Goal: Task Accomplishment & Management: Manage account settings

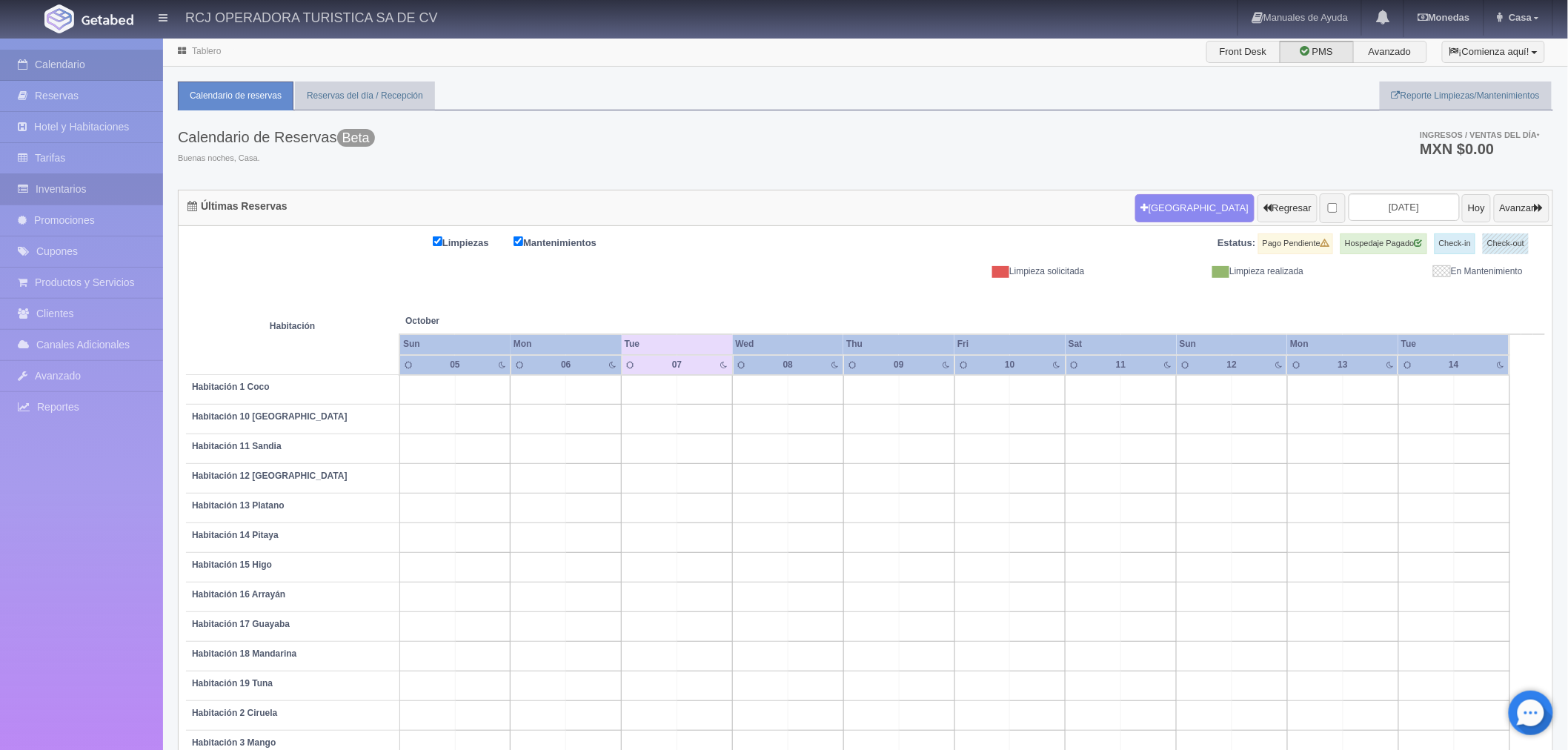
click at [113, 195] on link "Inventarios" at bounding box center [81, 189] width 163 height 30
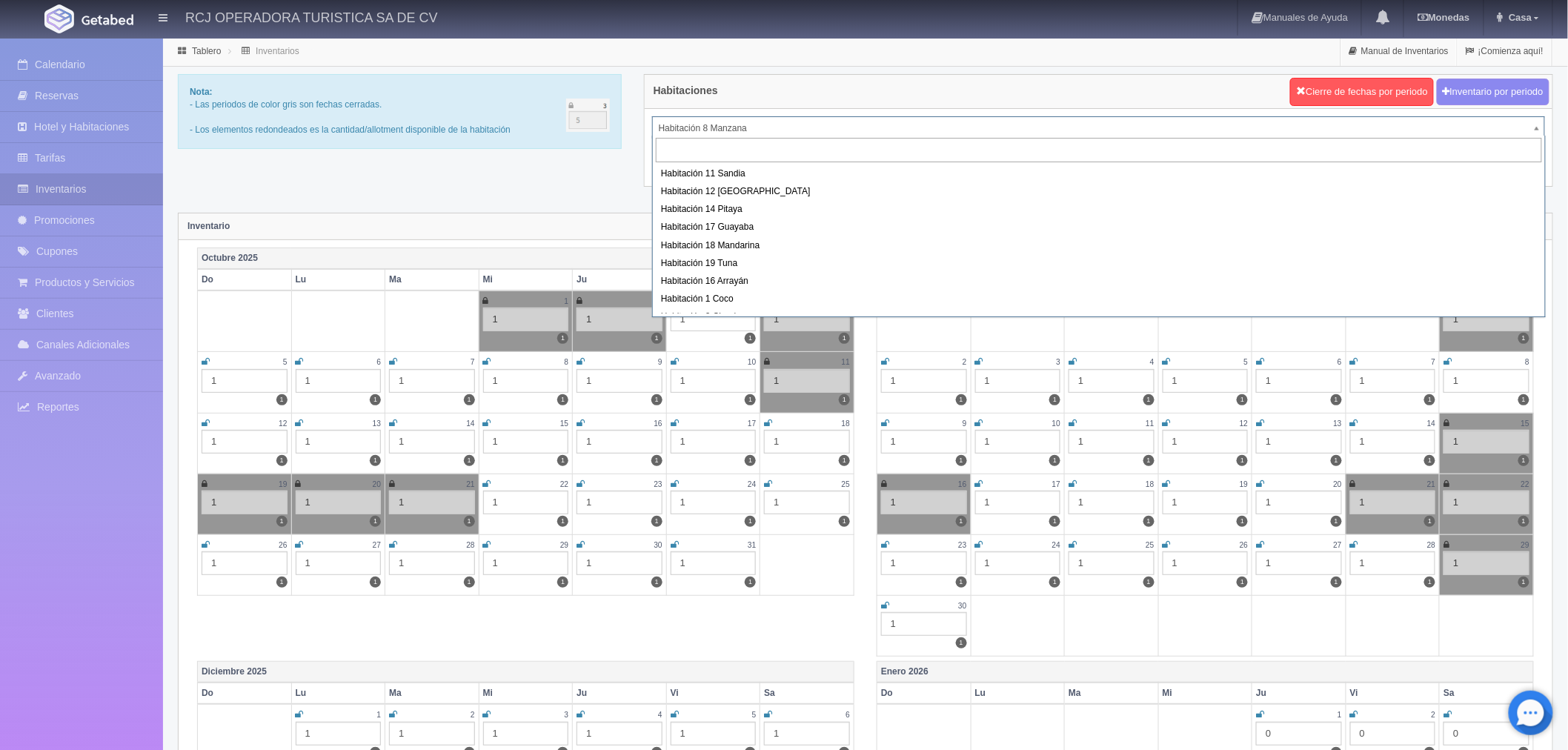
scroll to position [83, 0]
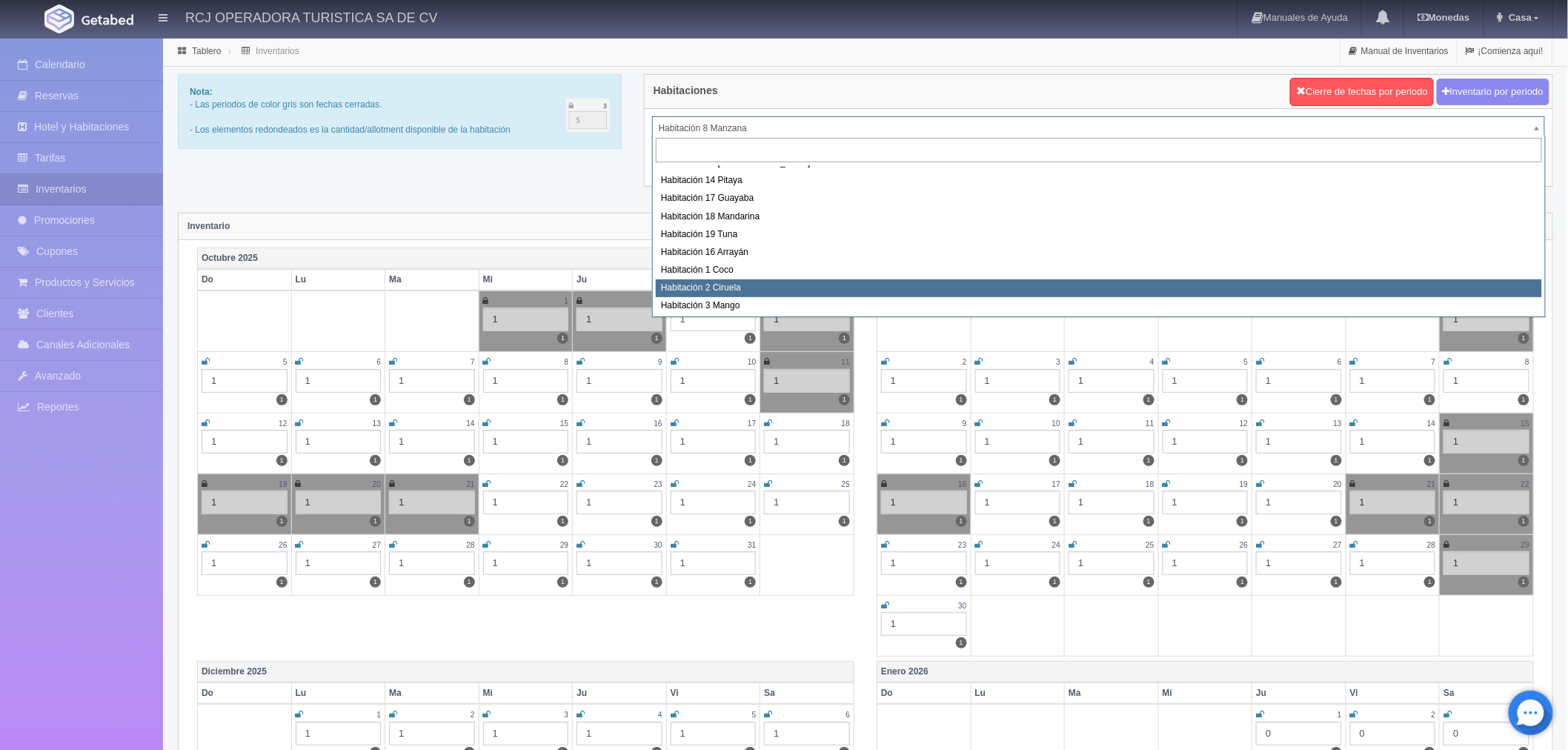
select select "1607"
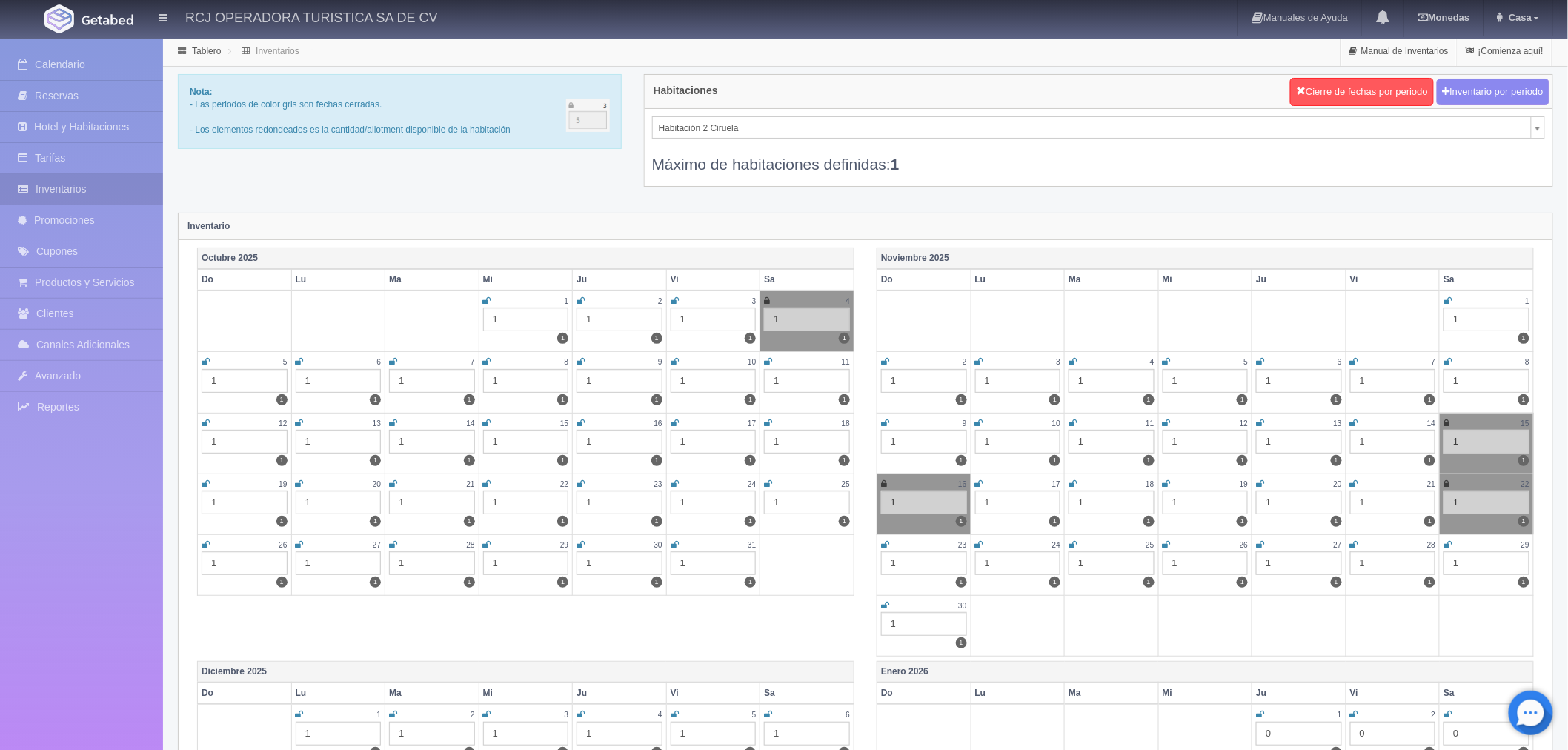
click at [1448, 544] on icon at bounding box center [1447, 544] width 8 height 9
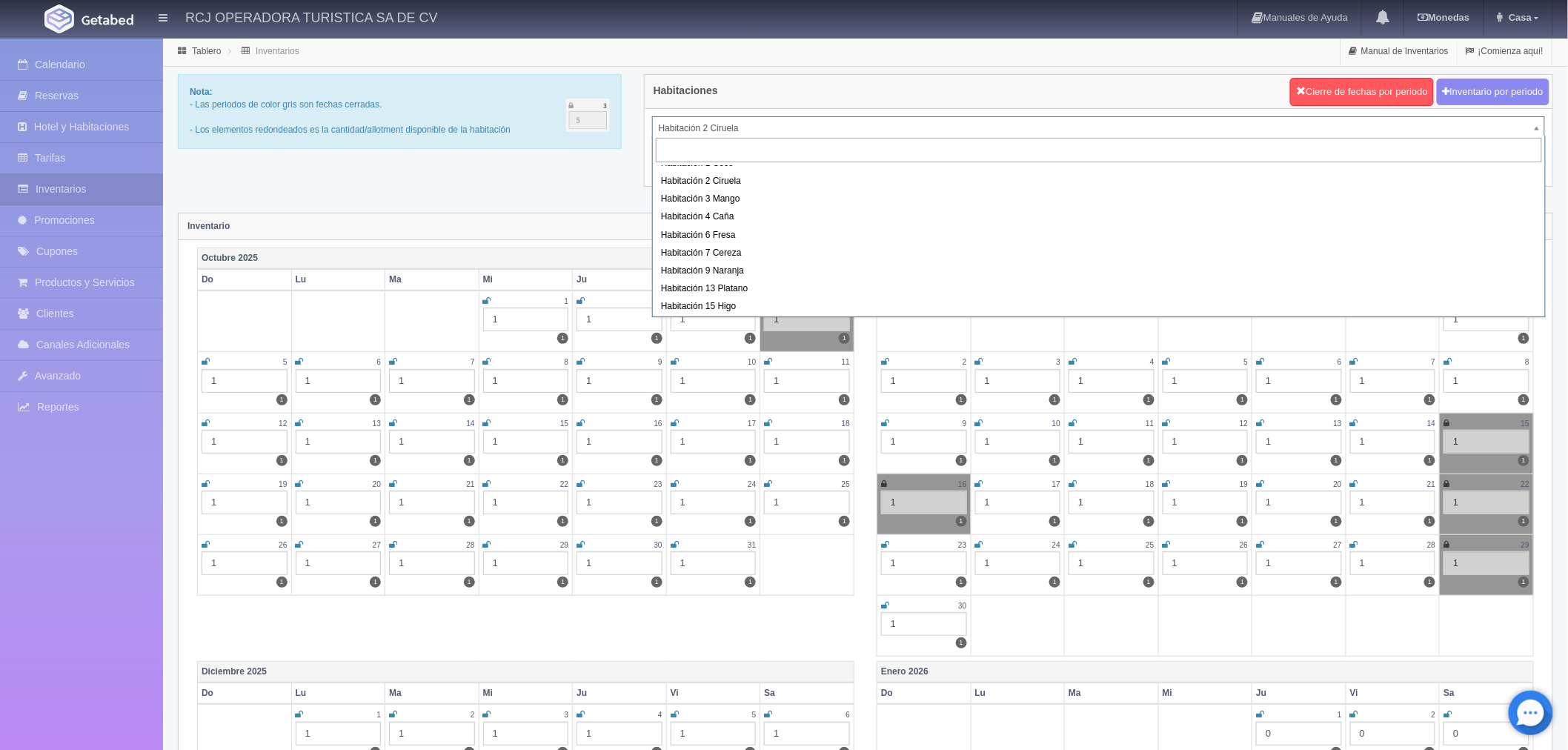
scroll to position [190, 0]
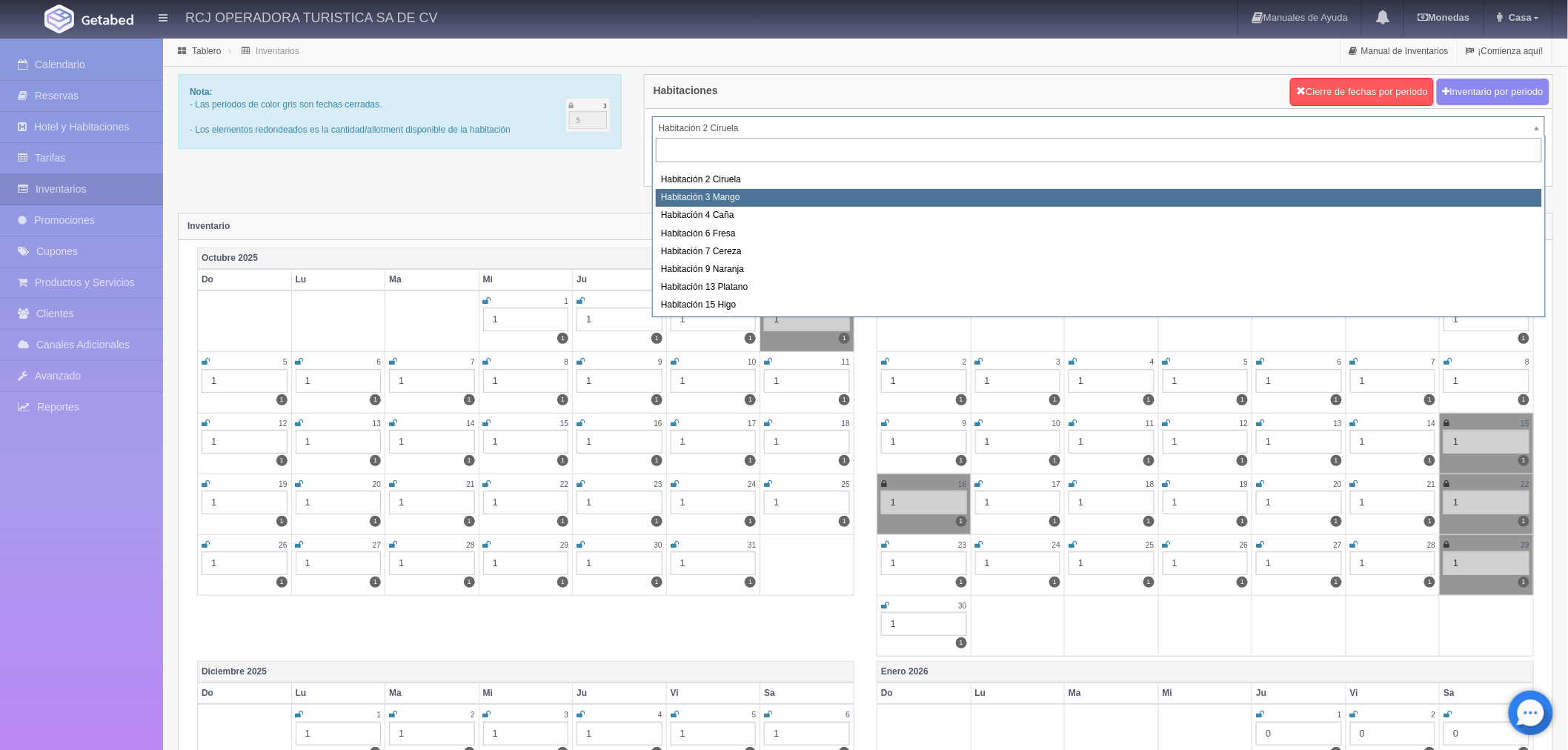
select select "1608"
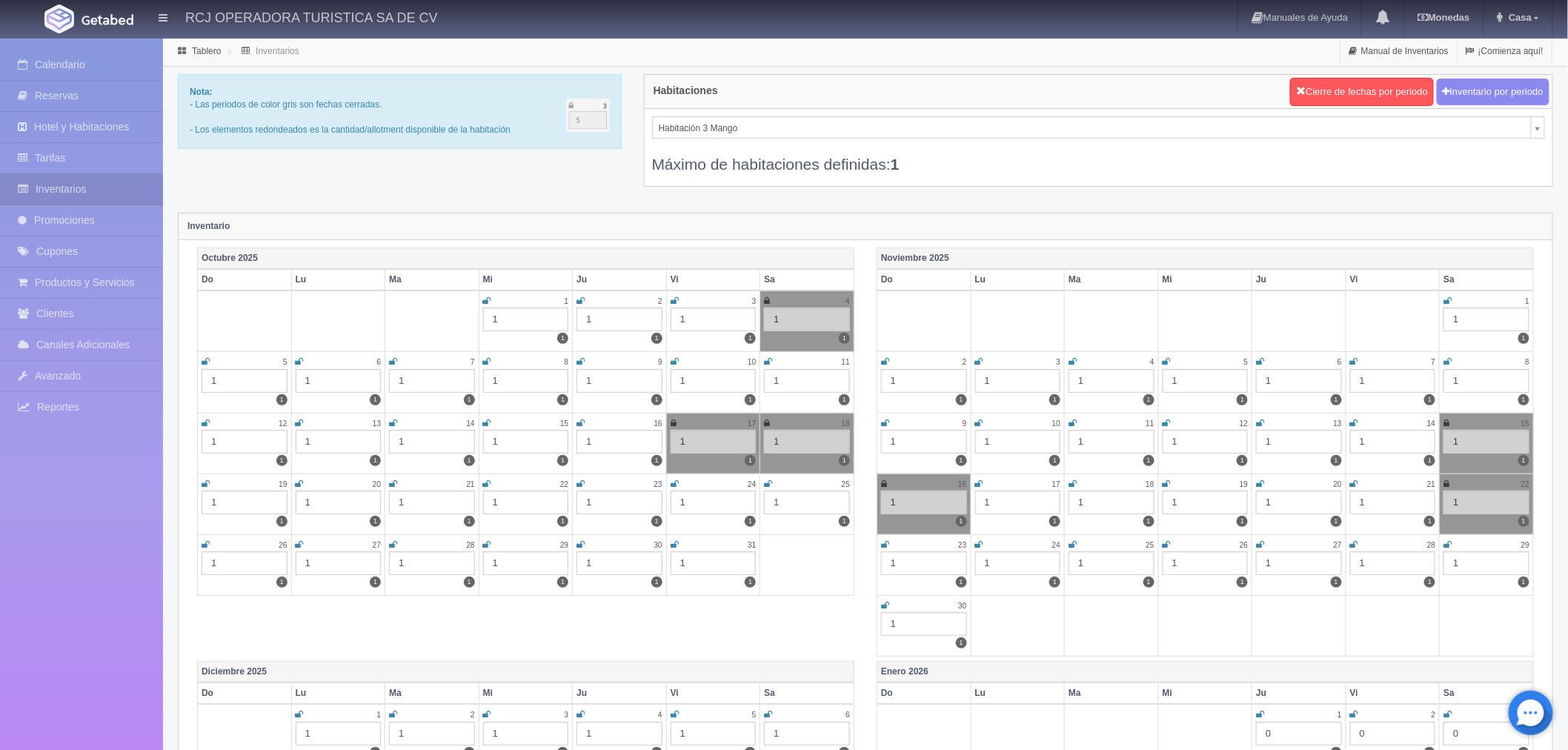
click at [1447, 545] on icon at bounding box center [1447, 544] width 8 height 9
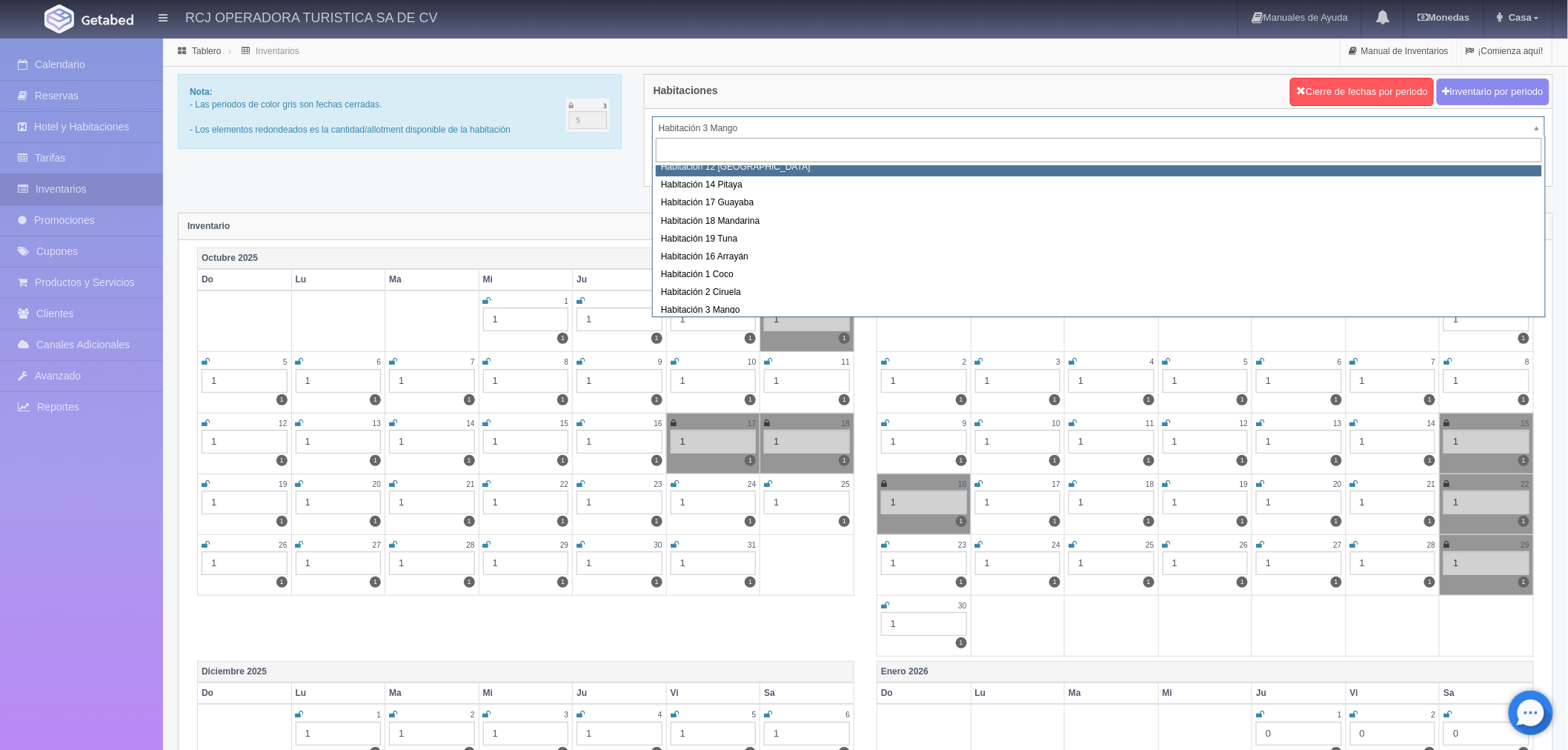
scroll to position [71, 0]
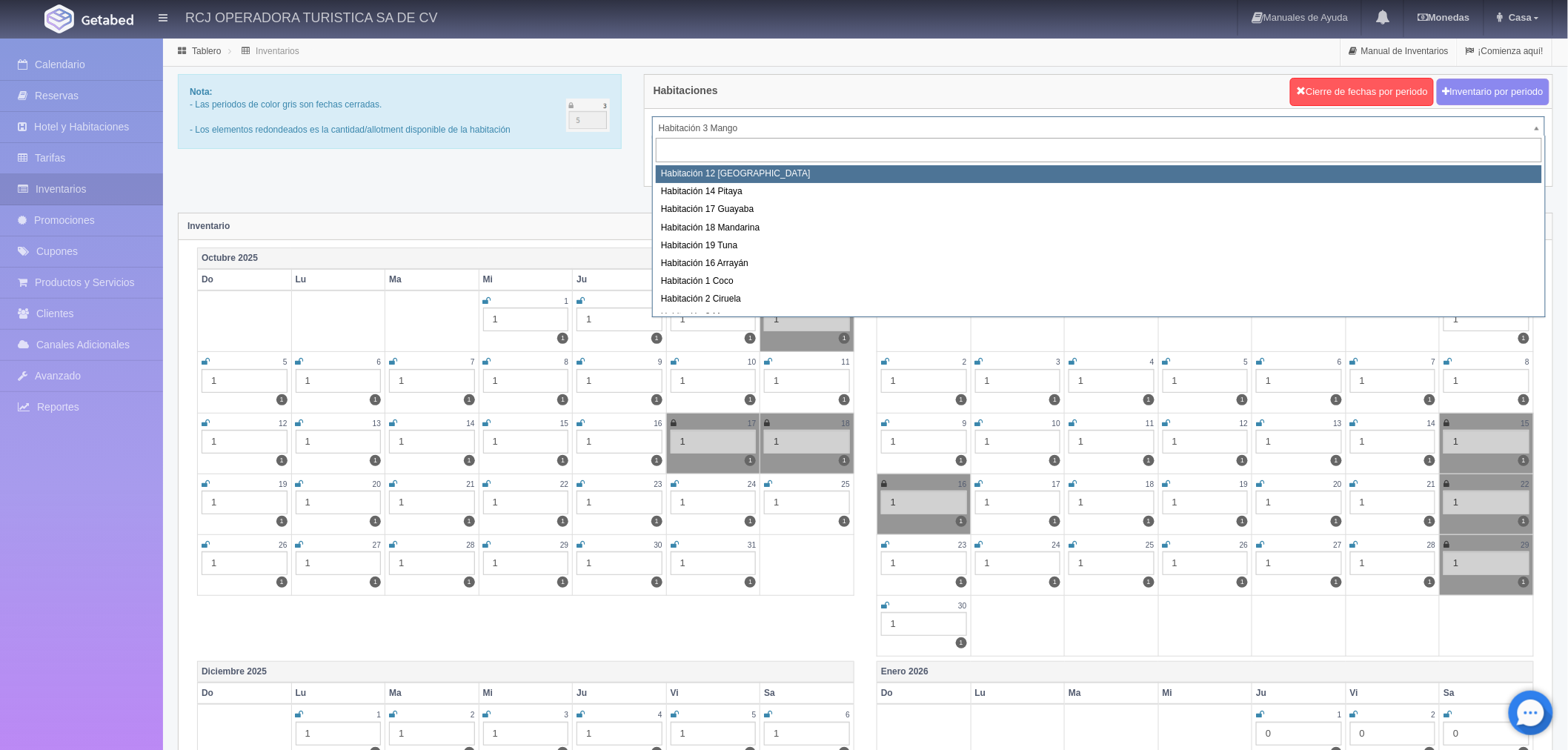
select select "1576"
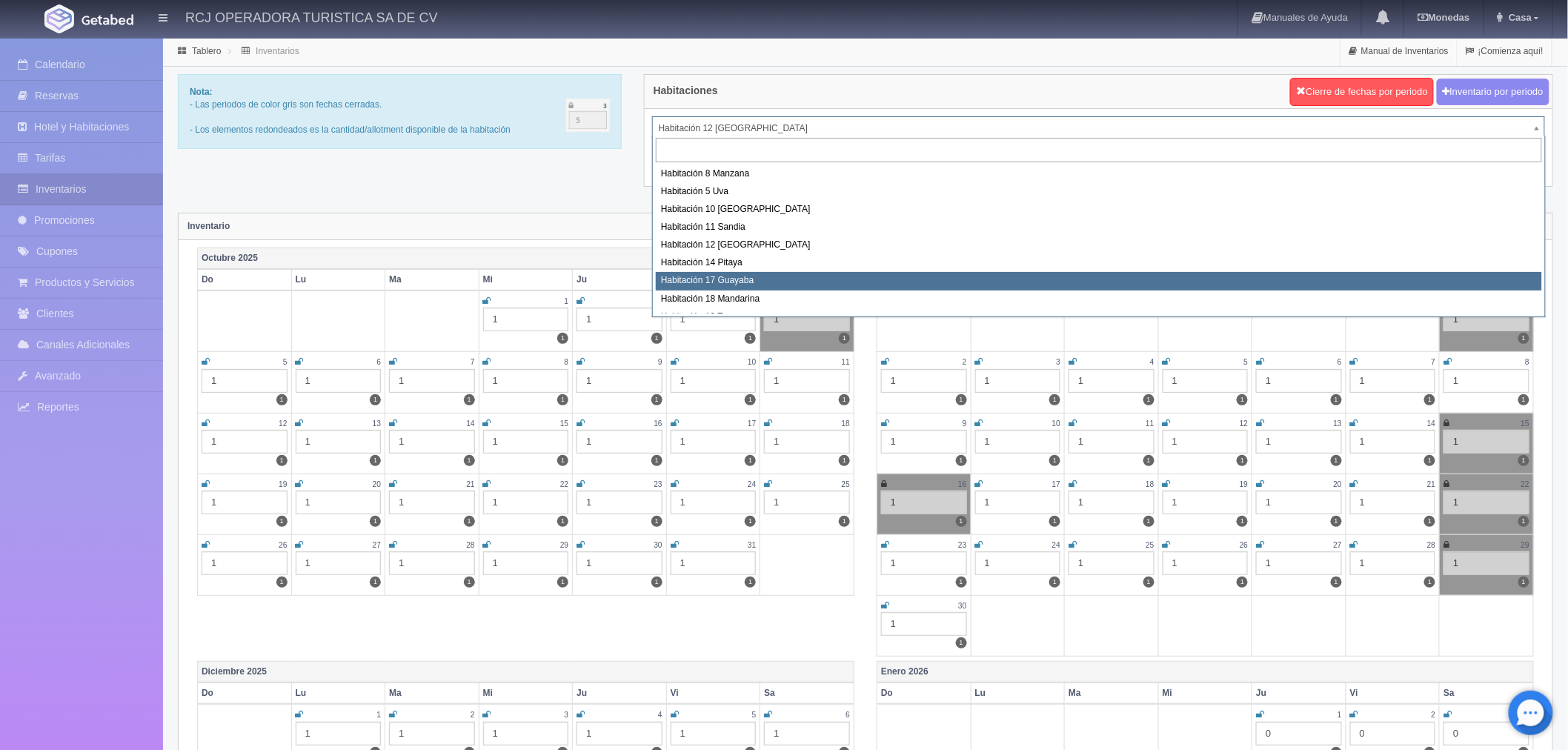
select select "1578"
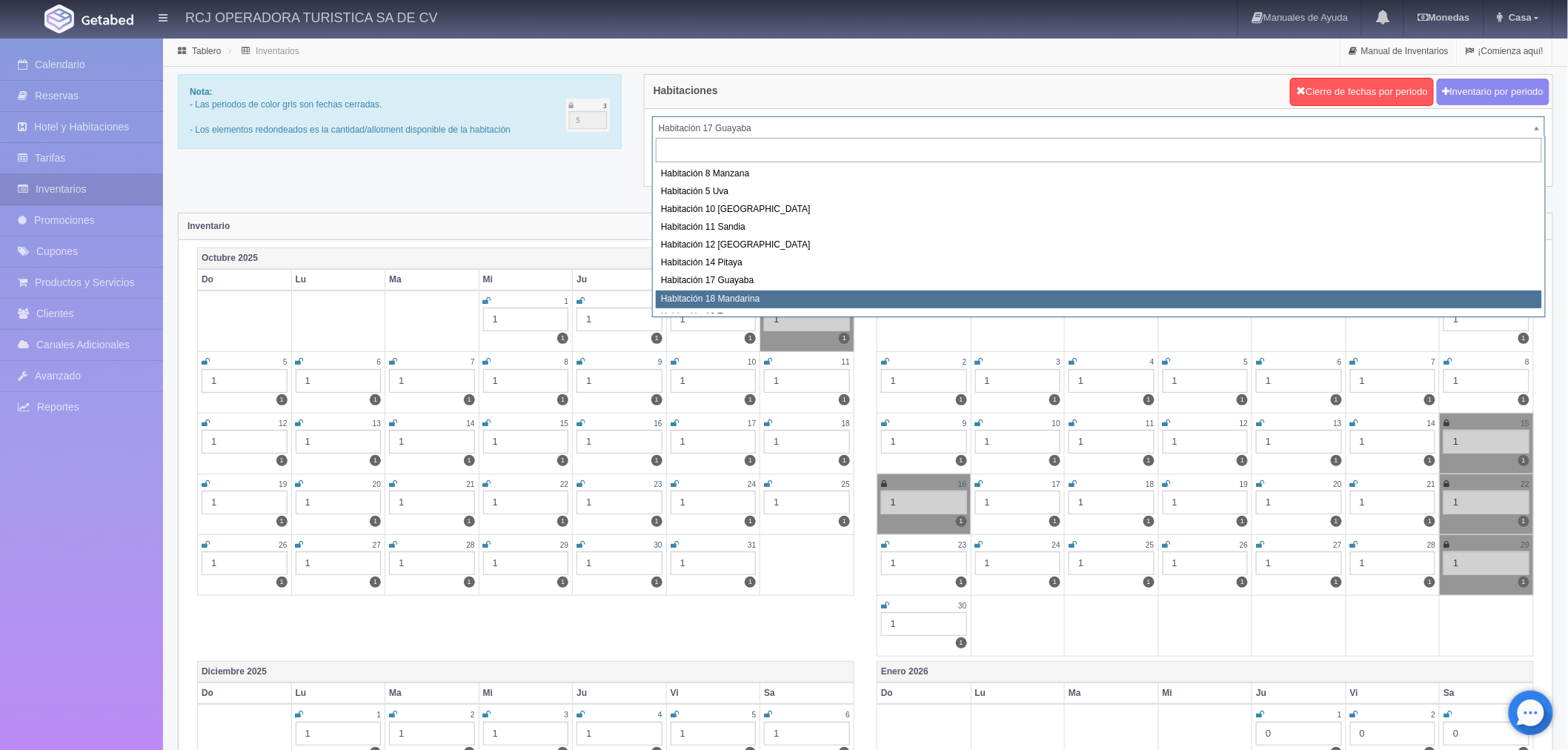
select select "1579"
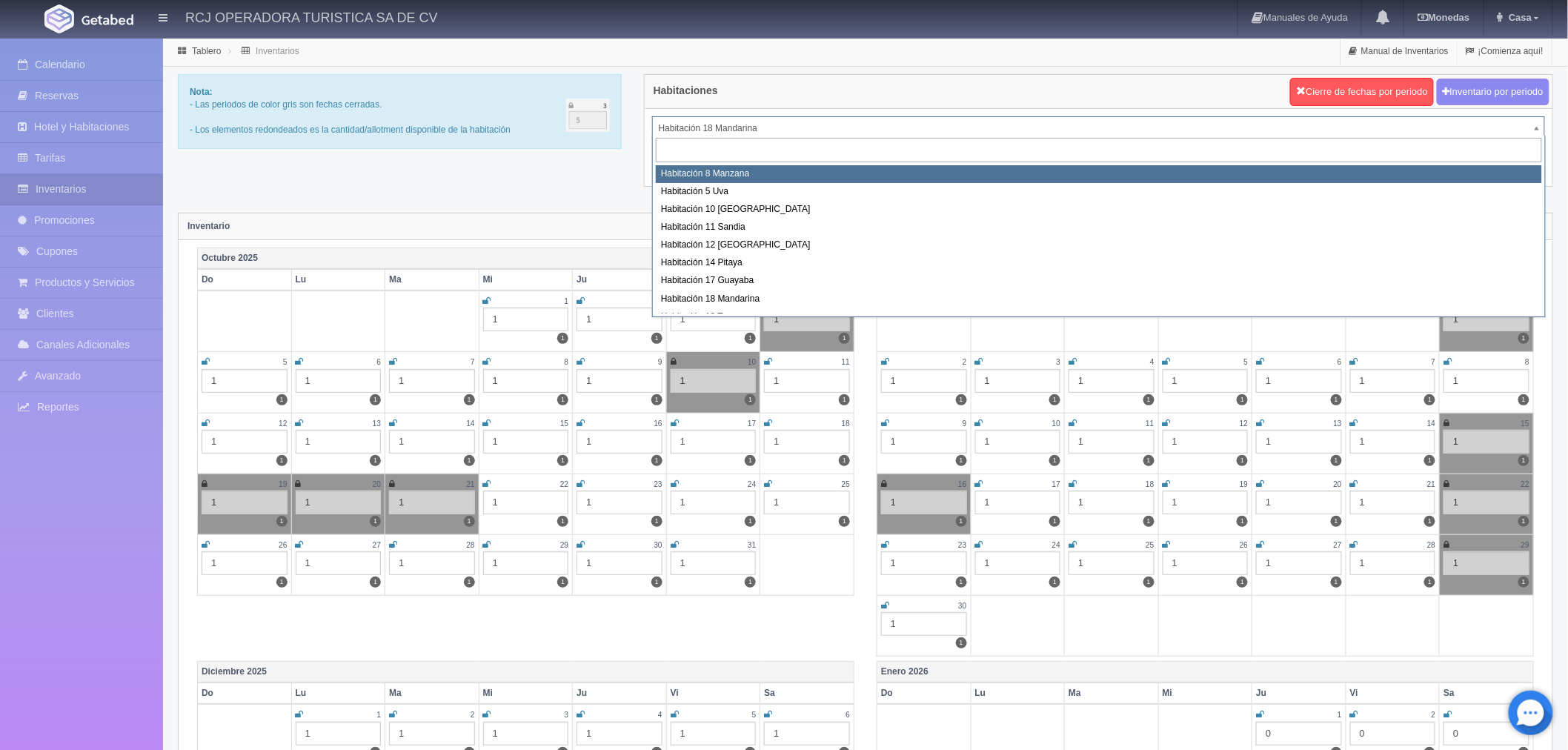
select select "1566"
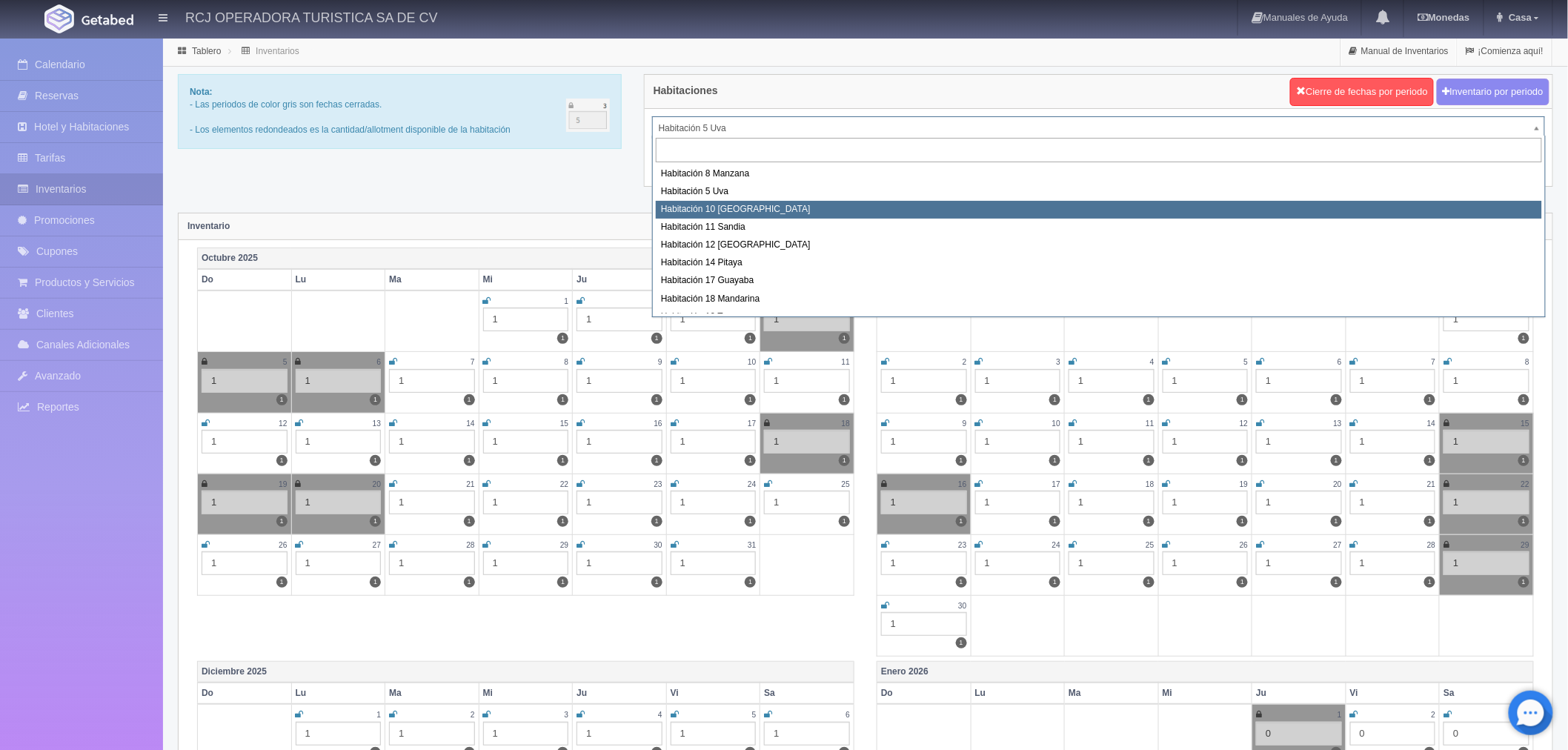
select select "1574"
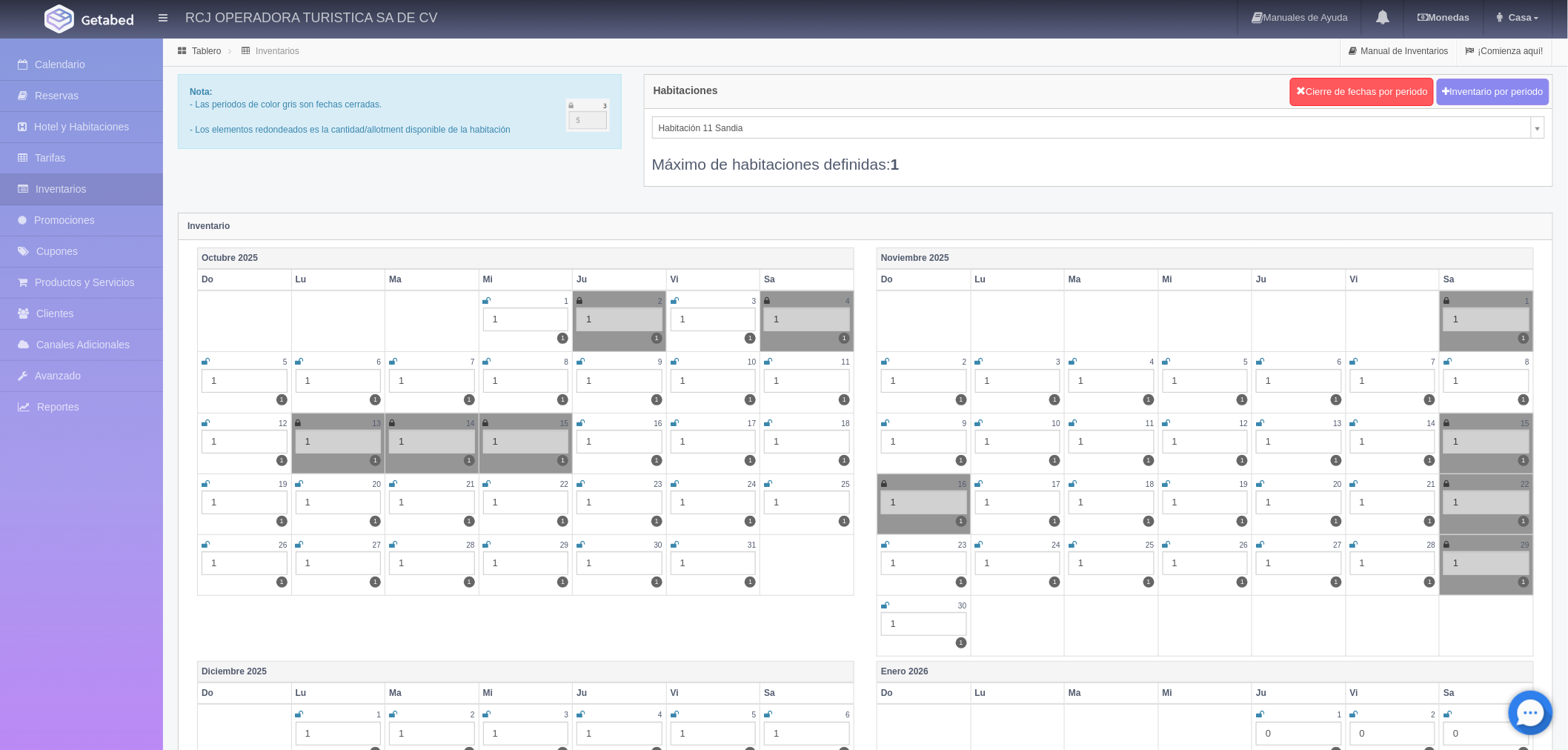
select select "1575"
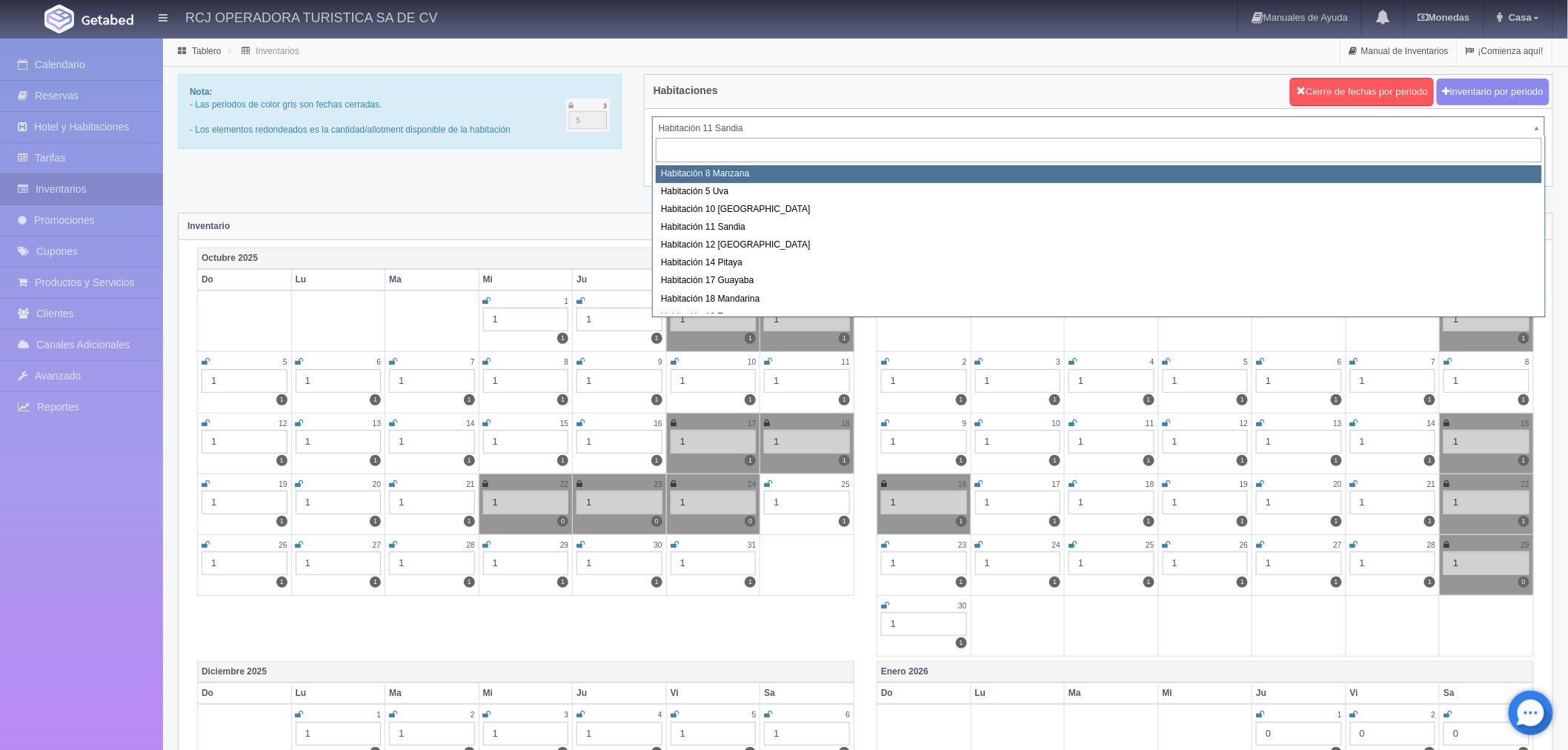
click at [711, 150] on input "text" at bounding box center [1098, 150] width 886 height 25
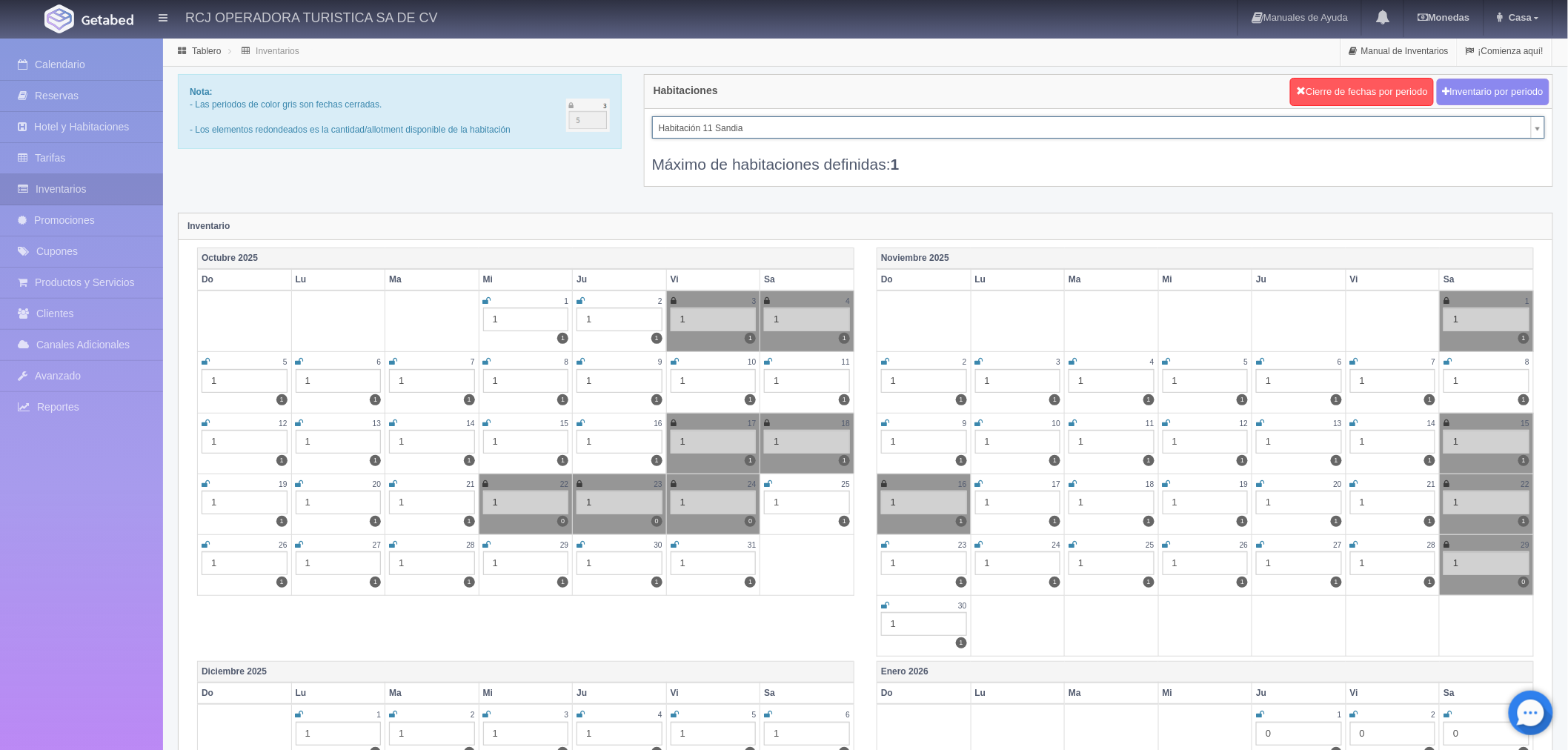
click at [591, 173] on div "Nota: - Las periodos de color gris son fechas cerradas. - Los elementos redonde…" at bounding box center [865, 139] width 1397 height 131
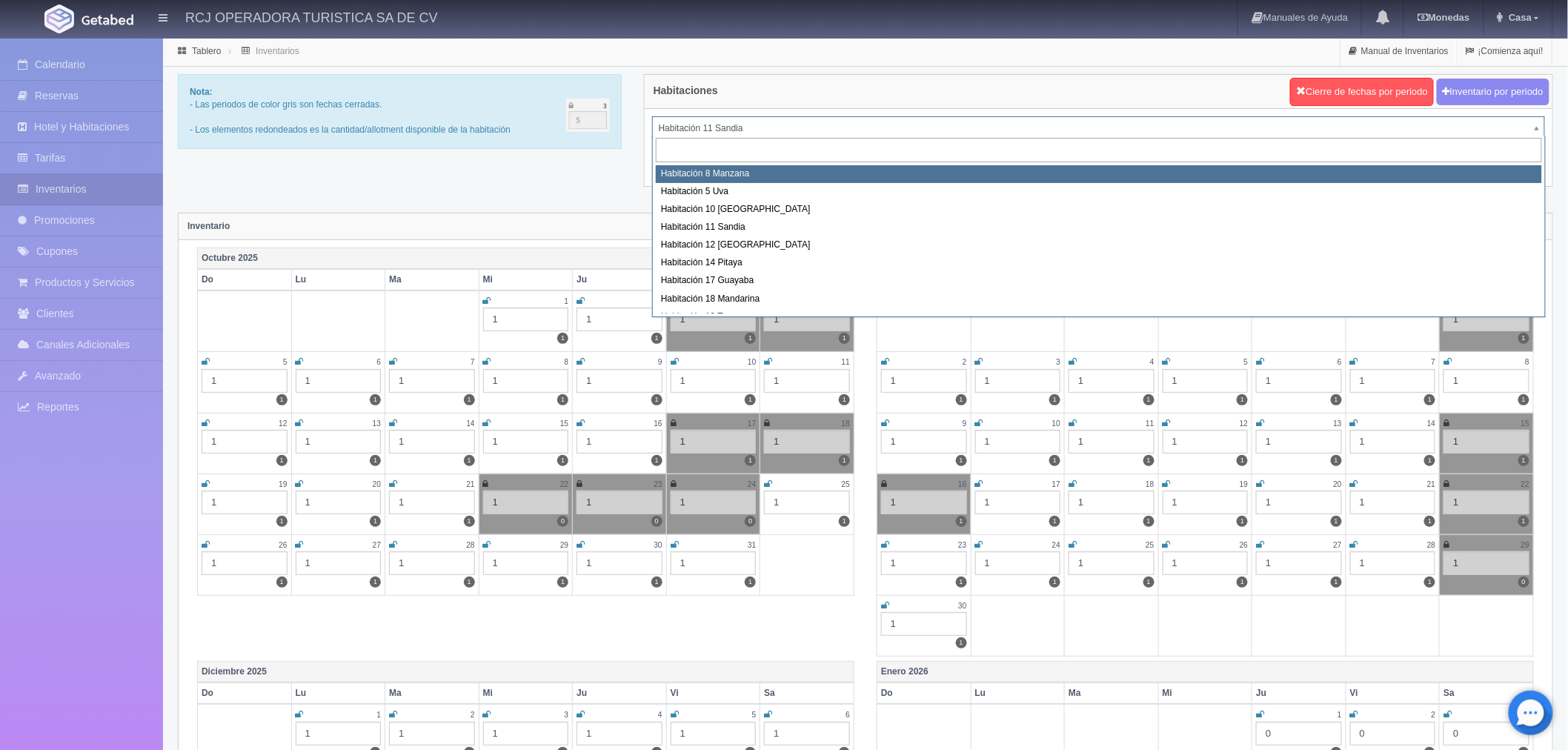
select select "1566"
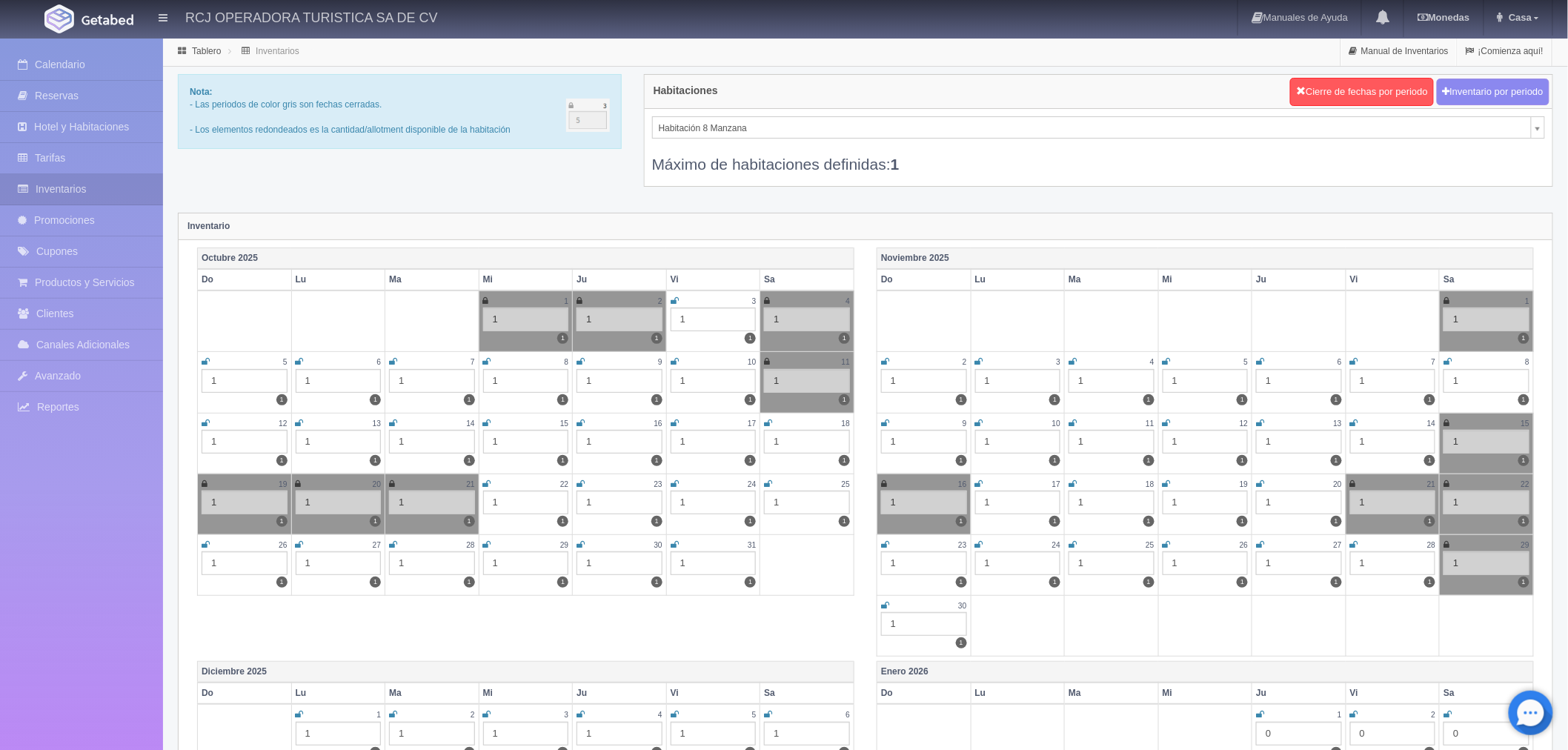
drag, startPoint x: 391, startPoint y: 360, endPoint x: 400, endPoint y: 360, distance: 9.0
click at [391, 360] on icon at bounding box center [393, 361] width 8 height 9
click at [486, 360] on icon at bounding box center [487, 361] width 8 height 9
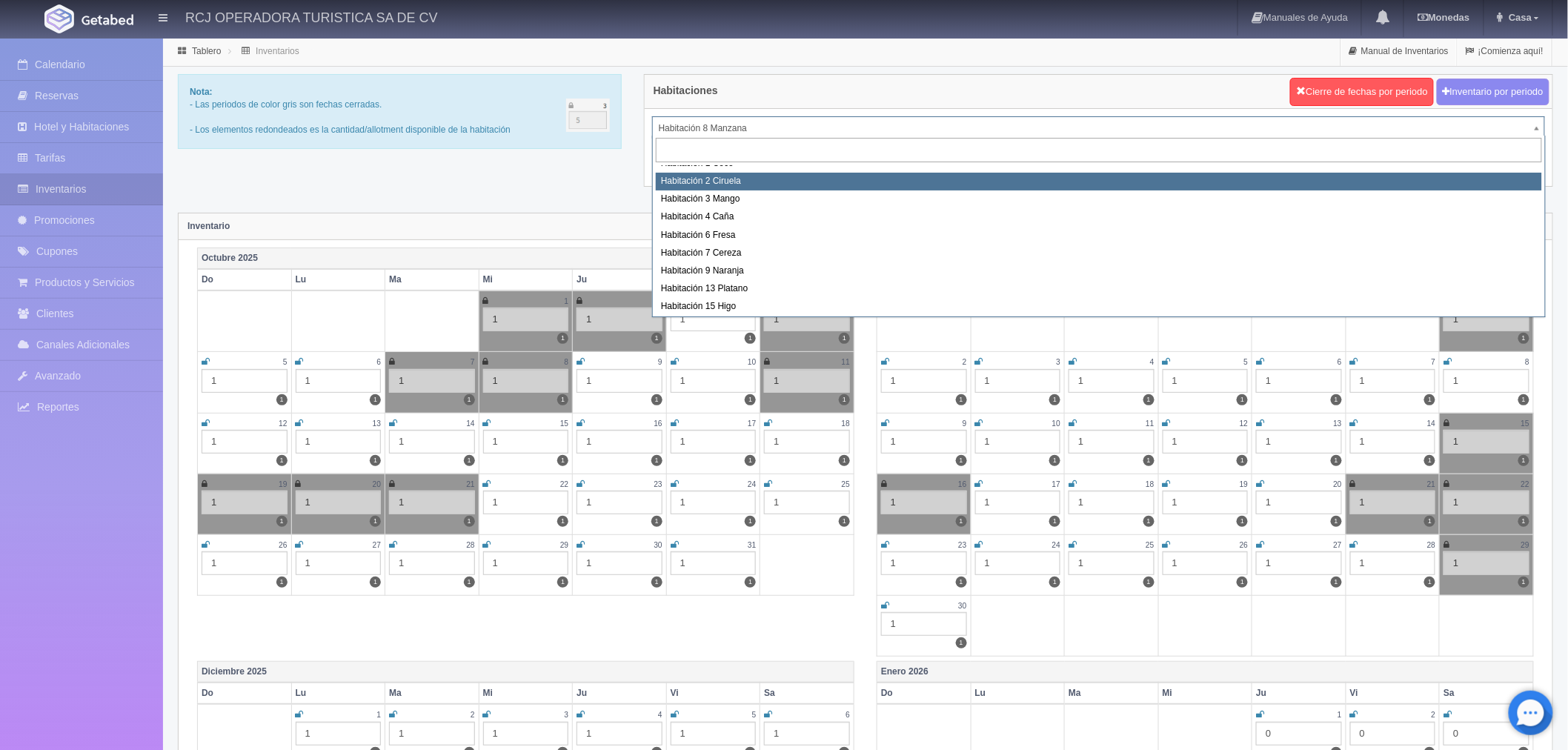
scroll to position [190, 0]
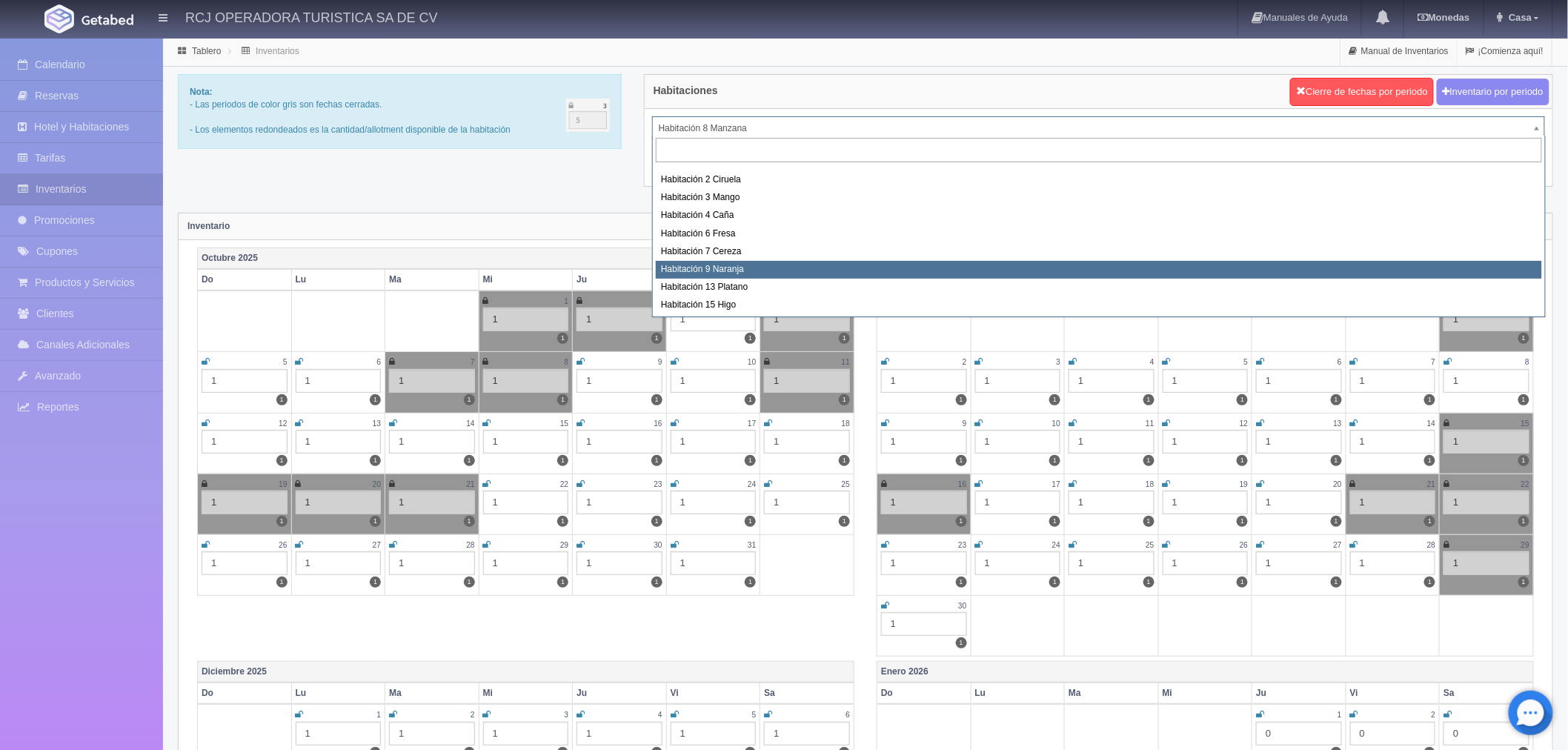
select select "1612"
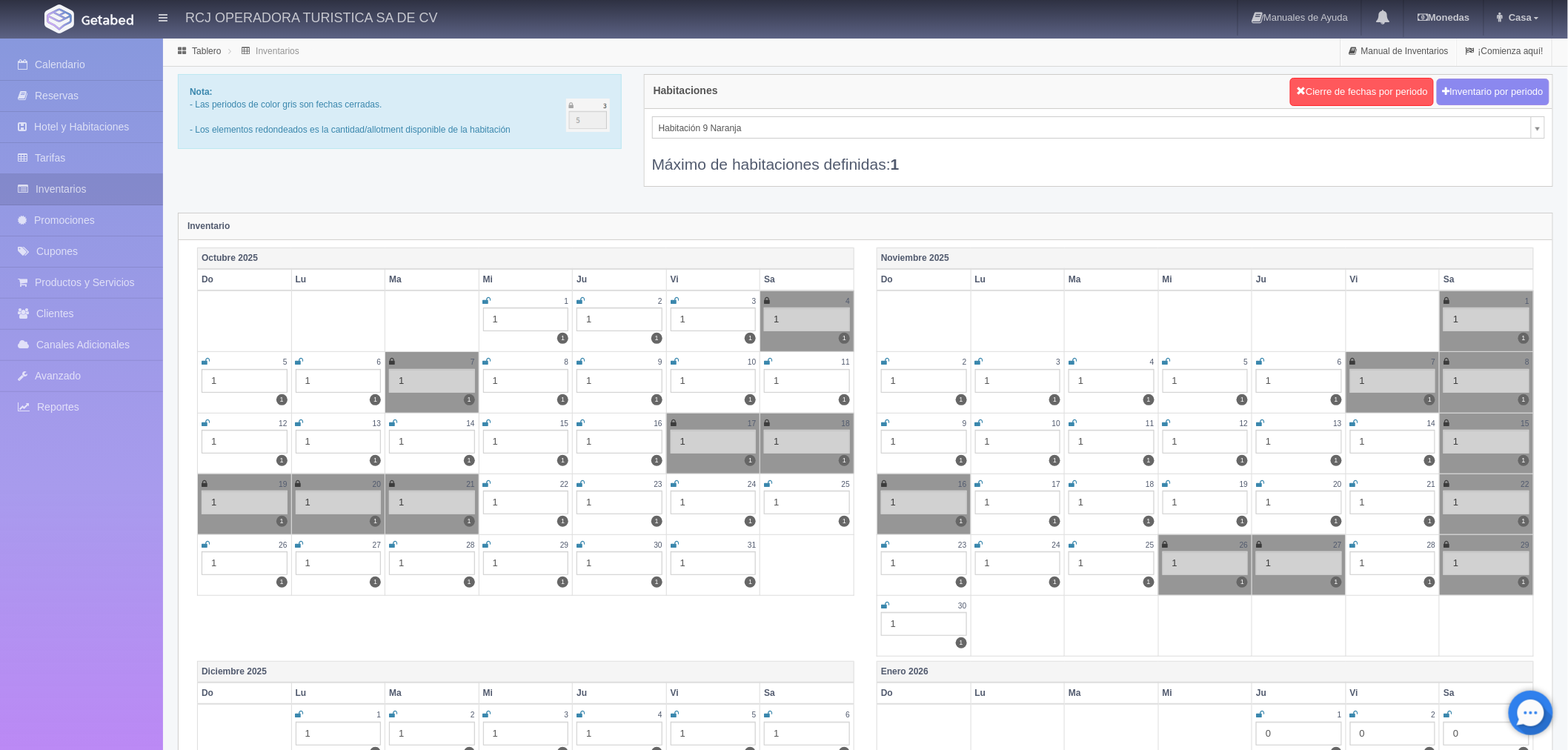
drag, startPoint x: 0, startPoint y: 0, endPoint x: 489, endPoint y: 361, distance: 607.8
click at [489, 361] on icon at bounding box center [487, 361] width 8 height 9
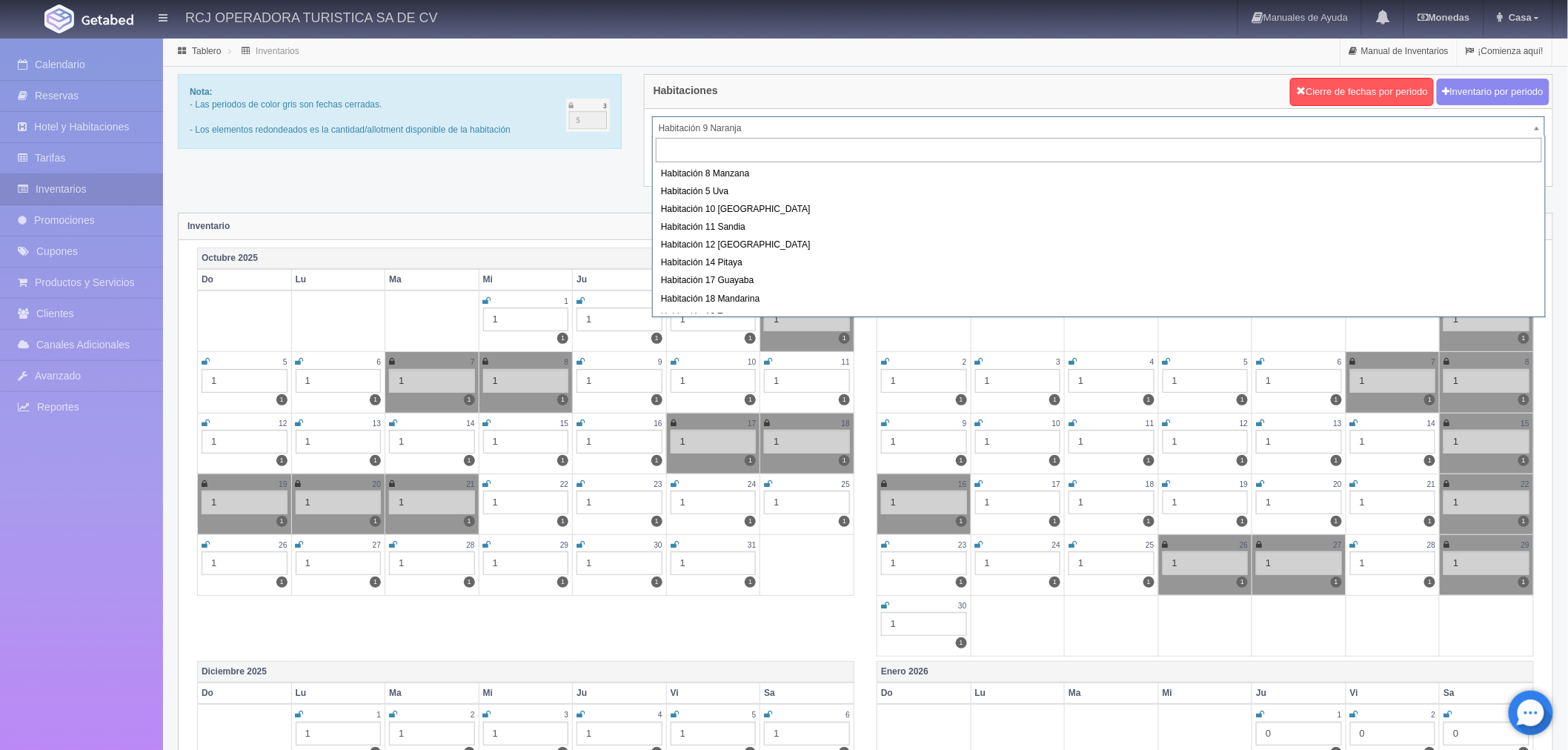
scroll to position [150, 0]
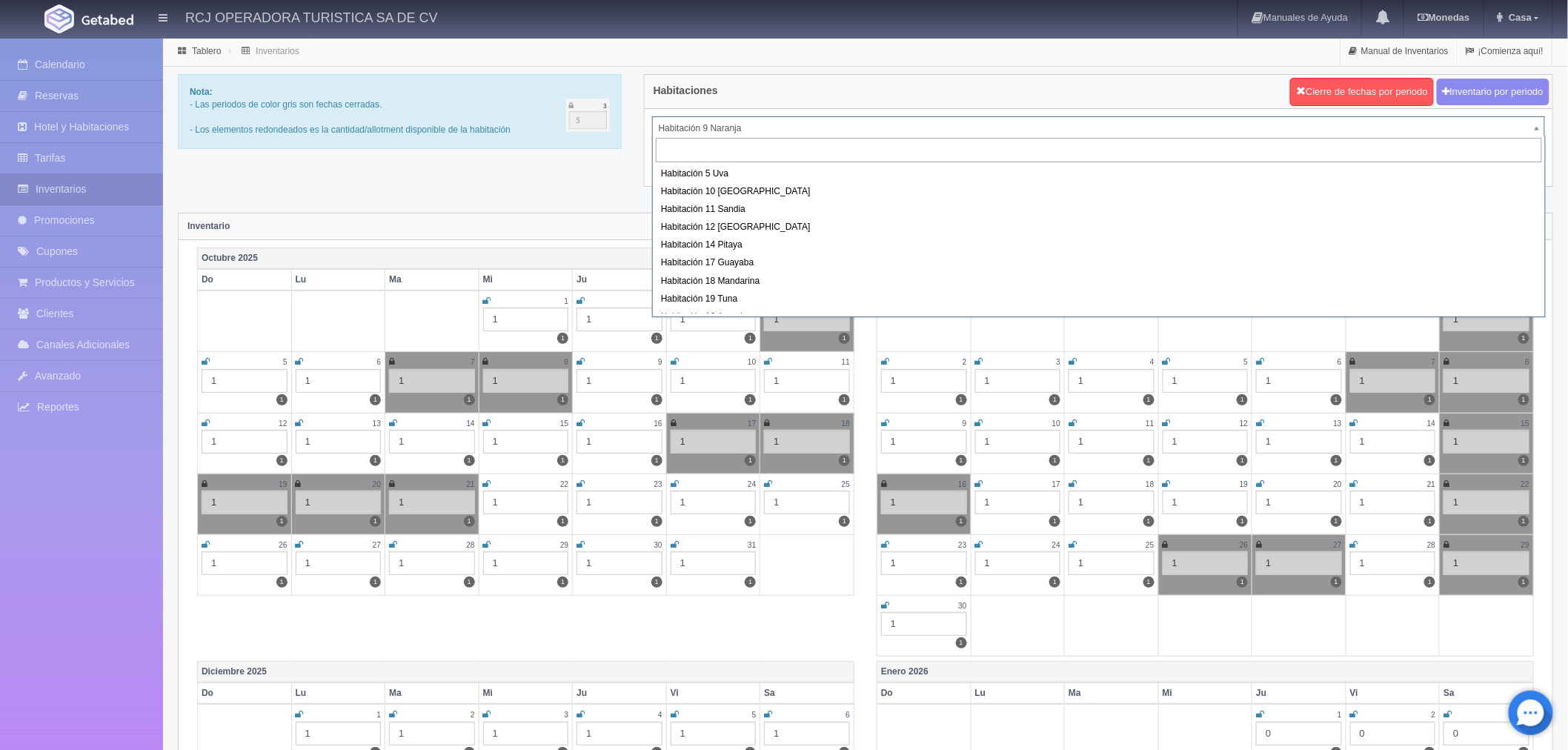
scroll to position [0, 0]
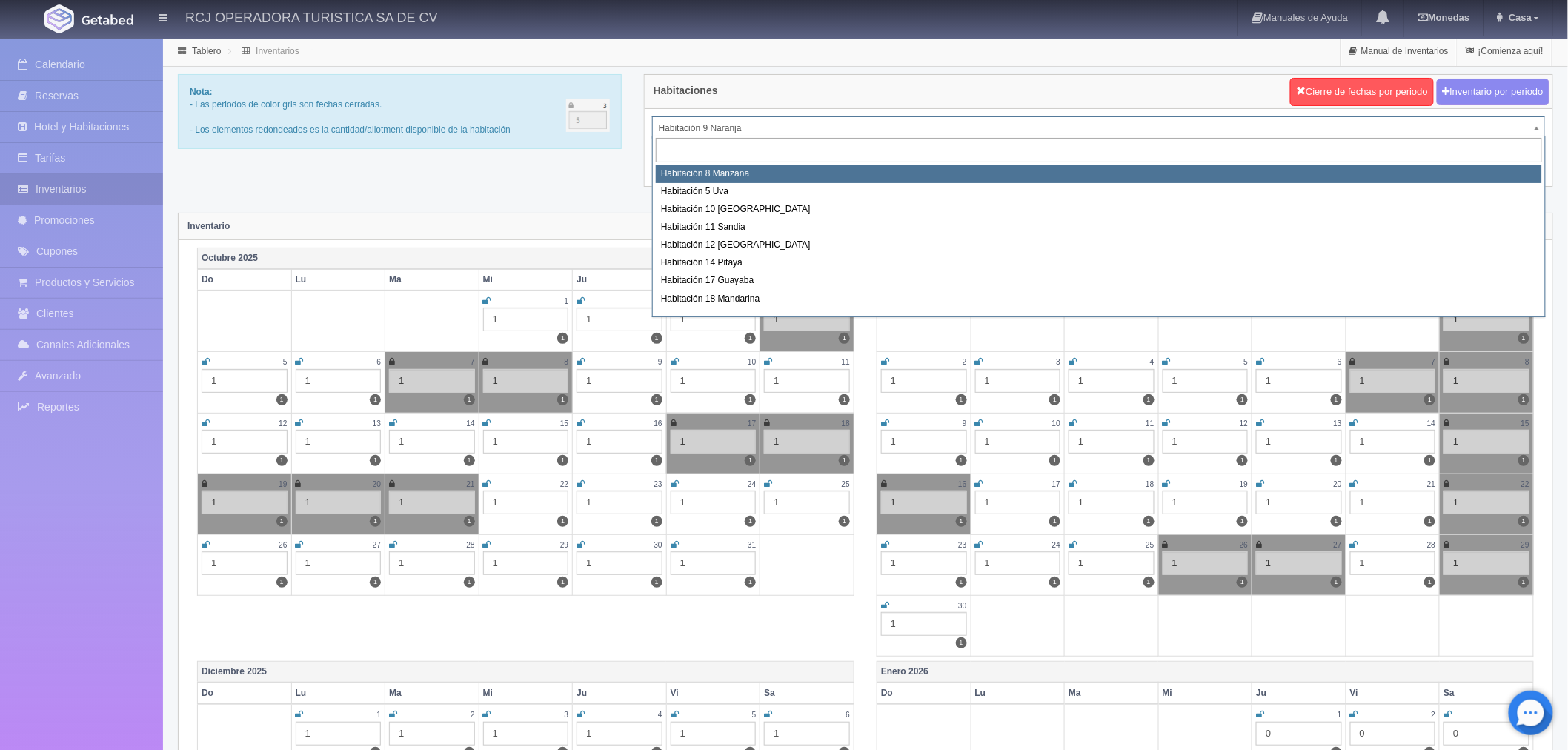
select select "1566"
